Goal: Find specific page/section: Find specific page/section

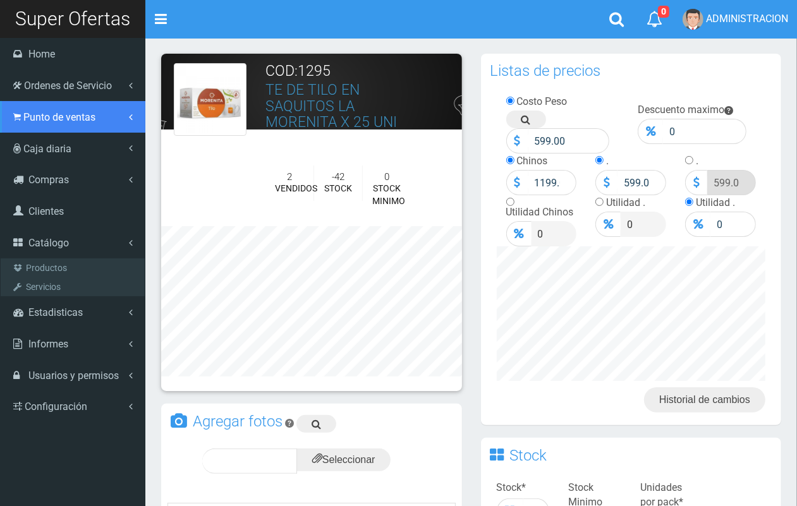
click at [84, 130] on link "Punto de ventas" at bounding box center [72, 117] width 145 height 32
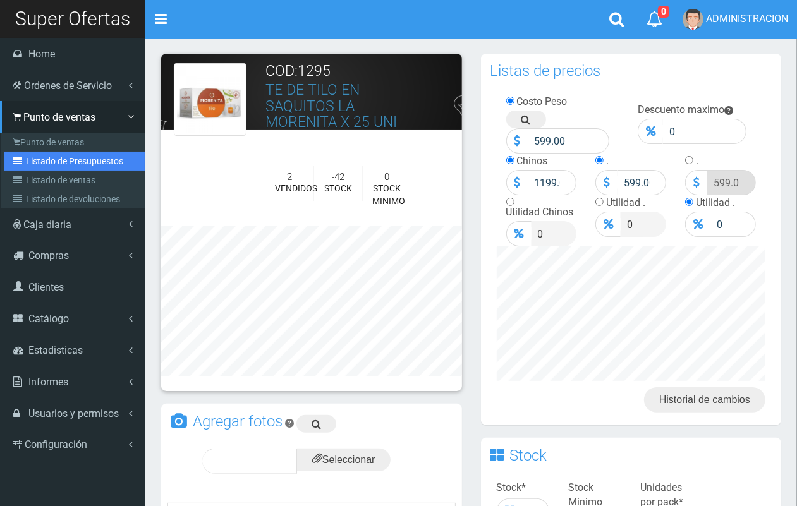
click at [79, 161] on link "Listado de Presupuestos" at bounding box center [74, 161] width 141 height 19
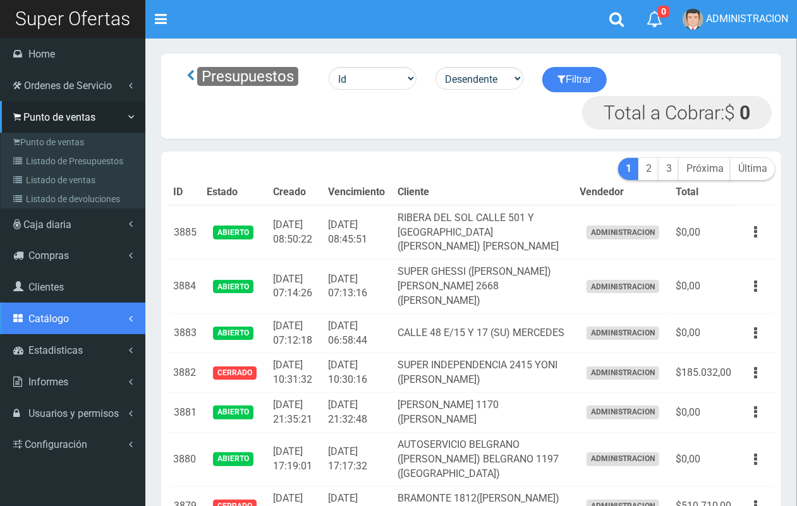
click at [68, 316] on link "Catálogo" at bounding box center [72, 319] width 145 height 32
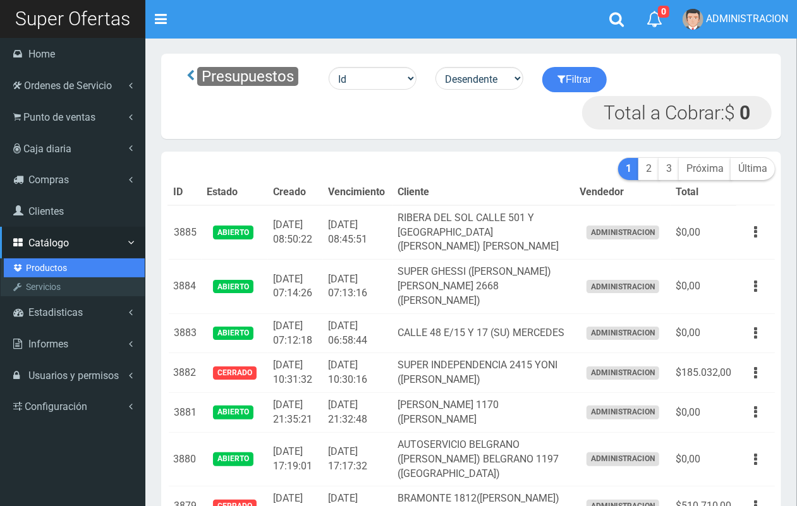
click at [55, 266] on link "Productos" at bounding box center [74, 268] width 141 height 19
